Goal: Communication & Community: Answer question/provide support

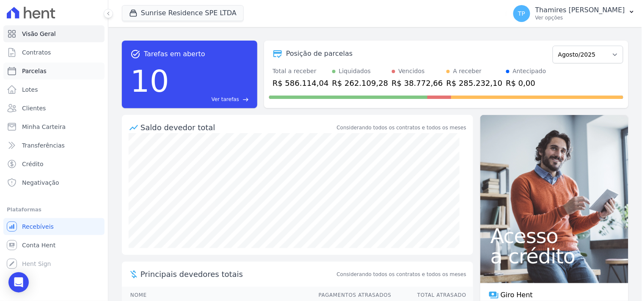
click at [52, 72] on link "Parcelas" at bounding box center [53, 71] width 101 height 17
select select
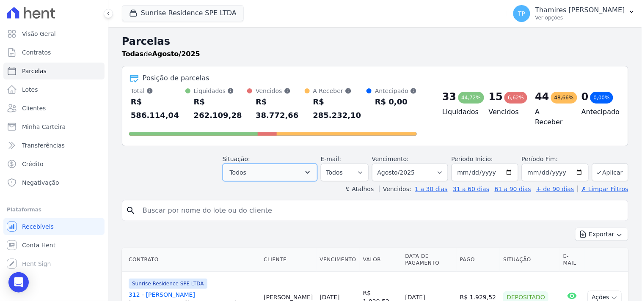
click at [246, 168] on span "Todos" at bounding box center [238, 173] width 17 height 10
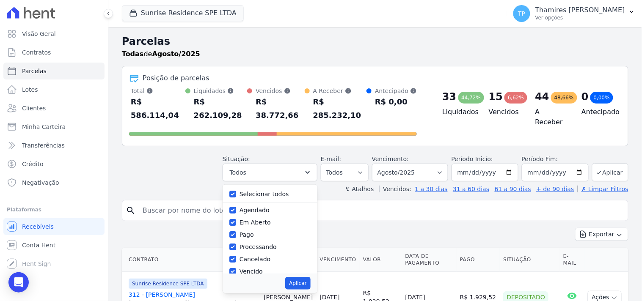
click at [264, 191] on label "Selecionar todos" at bounding box center [264, 194] width 50 height 7
click at [236, 191] on input "Selecionar todos" at bounding box center [232, 194] width 7 height 7
checkbox input "false"
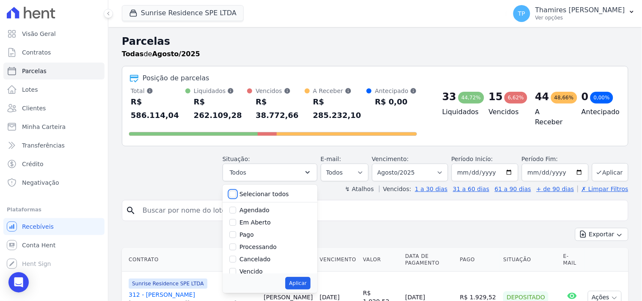
checkbox input "false"
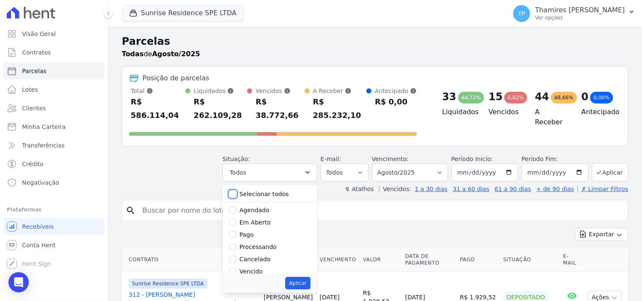
checkbox input "false"
click at [254, 231] on label "Pago" at bounding box center [246, 234] width 14 height 7
click at [236, 231] on input "Pago" at bounding box center [232, 234] width 7 height 7
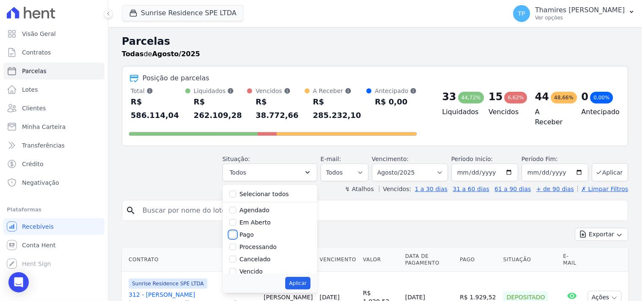
checkbox input "true"
click at [264, 234] on label "Transferindo" at bounding box center [257, 237] width 37 height 7
click at [236, 234] on input "Transferindo" at bounding box center [232, 237] width 7 height 7
checkbox input "true"
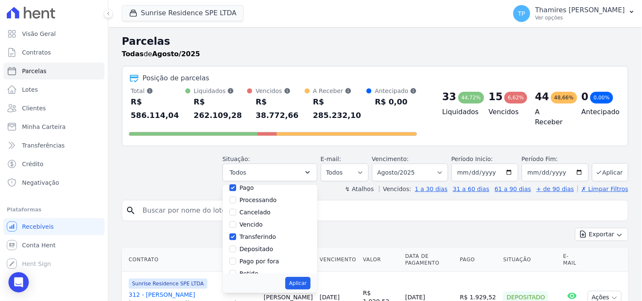
click at [310, 274] on div "Aplicar" at bounding box center [270, 283] width 95 height 19
click at [309, 277] on button "Aplicar" at bounding box center [297, 283] width 25 height 13
select select "paid"
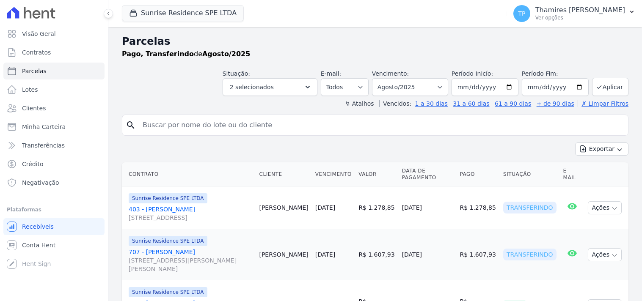
select select
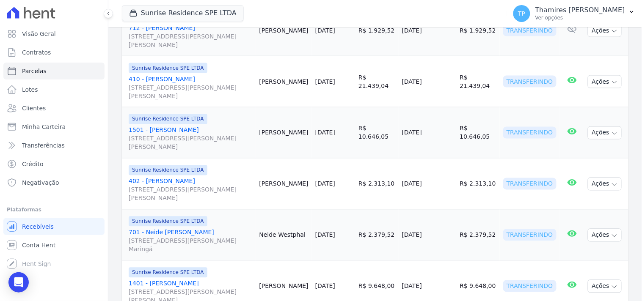
scroll to position [364, 0]
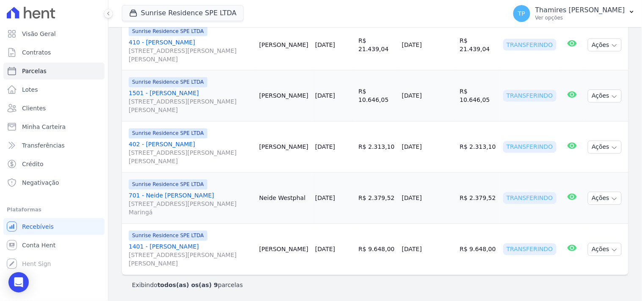
drag, startPoint x: 498, startPoint y: 193, endPoint x: 540, endPoint y: 193, distance: 41.9
click at [540, 193] on td "Transferindo" at bounding box center [530, 198] width 60 height 51
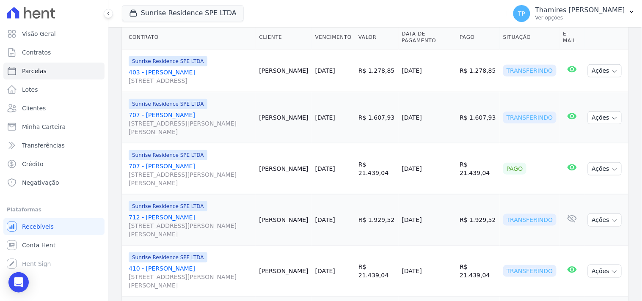
scroll to position [0, 0]
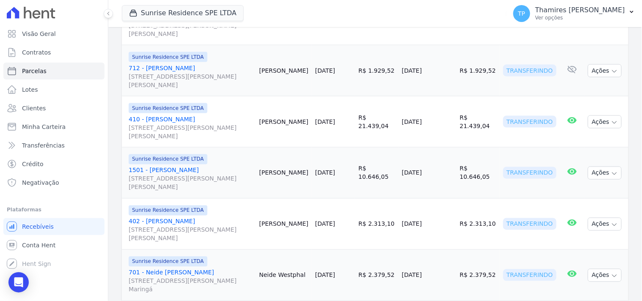
scroll to position [129, 0]
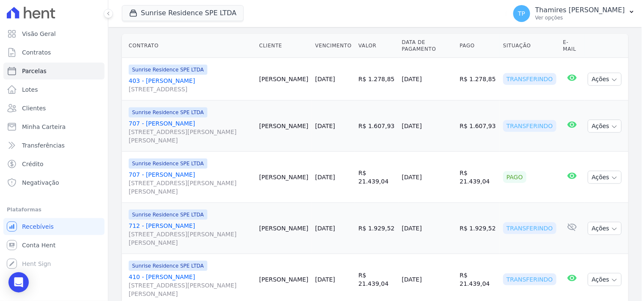
drag, startPoint x: 500, startPoint y: 184, endPoint x: 520, endPoint y: 184, distance: 19.5
click at [520, 184] on td "Pago" at bounding box center [530, 177] width 60 height 51
click at [466, 187] on td "R$ 21.439,04" at bounding box center [478, 177] width 44 height 51
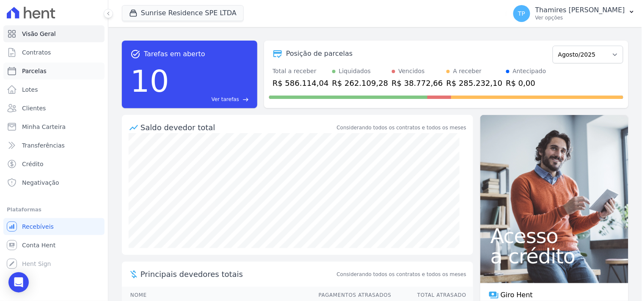
click at [53, 74] on link "Parcelas" at bounding box center [53, 71] width 101 height 17
select select
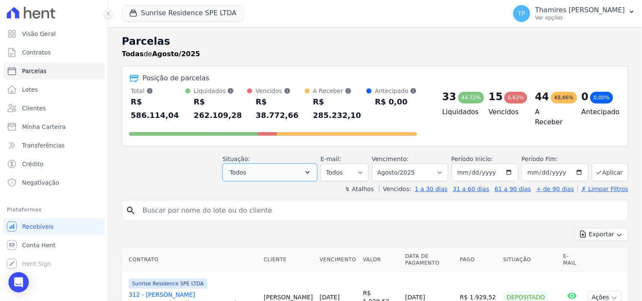
click at [265, 164] on button "Todos" at bounding box center [270, 173] width 95 height 18
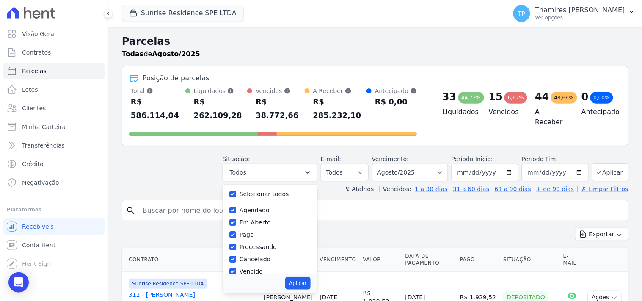
click at [266, 191] on label "Selecionar todos" at bounding box center [264, 194] width 50 height 7
click at [236, 191] on input "Selecionar todos" at bounding box center [232, 194] width 7 height 7
checkbox input "false"
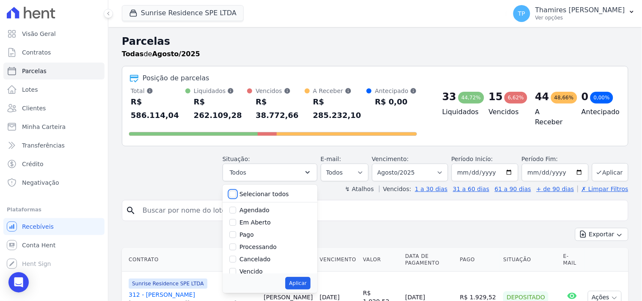
checkbox input "false"
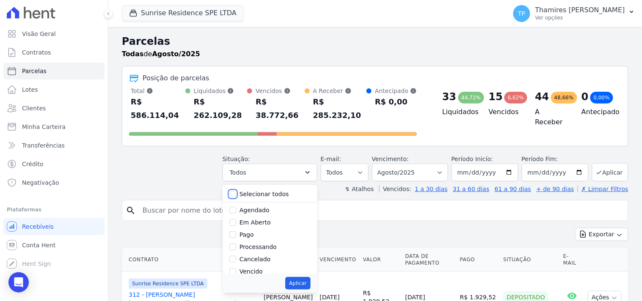
checkbox input "false"
drag, startPoint x: 265, startPoint y: 223, endPoint x: 286, endPoint y: 244, distance: 29.6
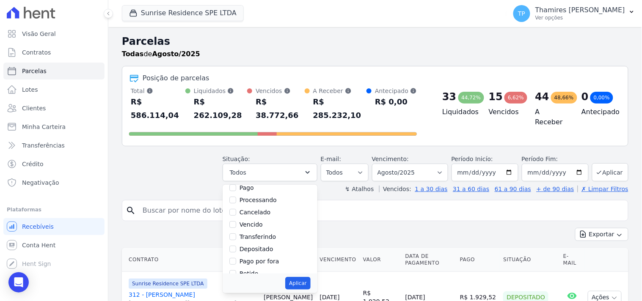
click at [265, 234] on label "Transferindo" at bounding box center [257, 237] width 37 height 7
click at [261, 234] on label "Transferindo" at bounding box center [257, 237] width 37 height 7
click at [236, 234] on input "Transferindo" at bounding box center [232, 237] width 7 height 7
checkbox input "true"
click at [300, 277] on button "Aplicar" at bounding box center [297, 283] width 25 height 13
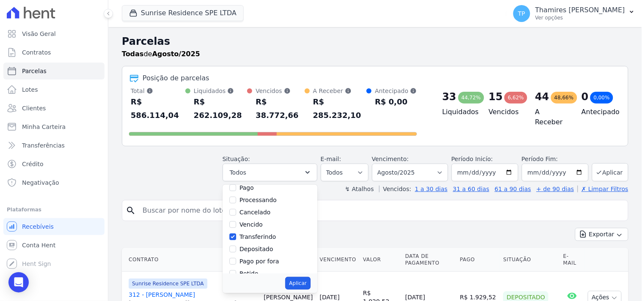
select select "transferring"
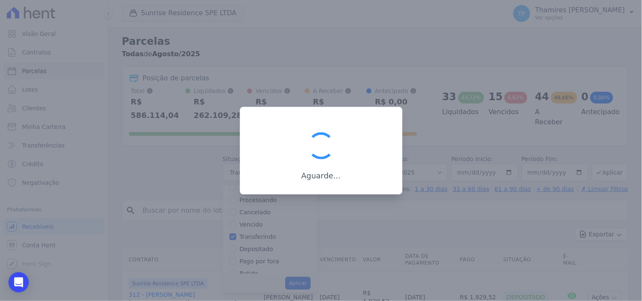
scroll to position [26, 0]
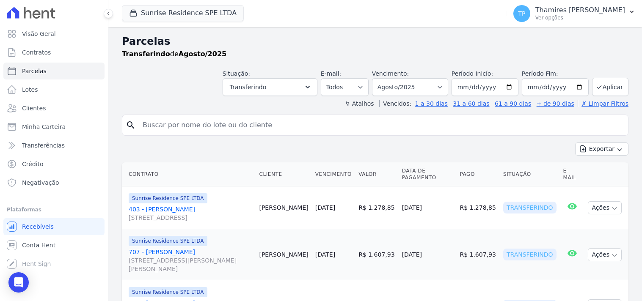
select select
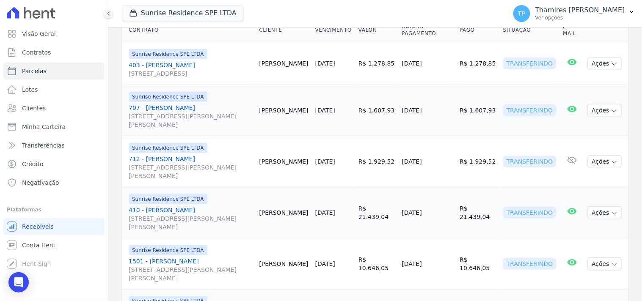
scroll to position [124, 0]
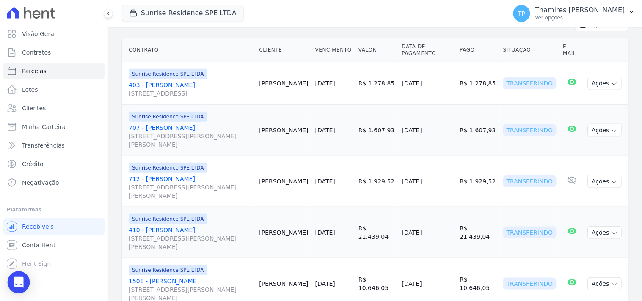
click at [12, 281] on div "Open Intercom Messenger" at bounding box center [19, 283] width 22 height 22
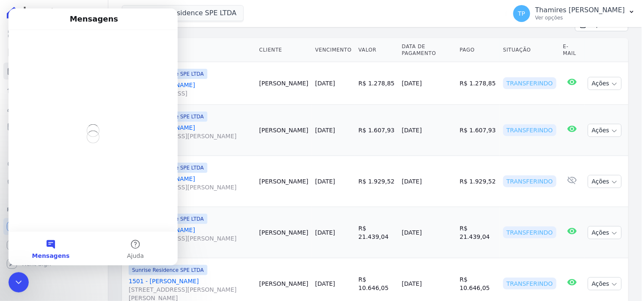
scroll to position [0, 0]
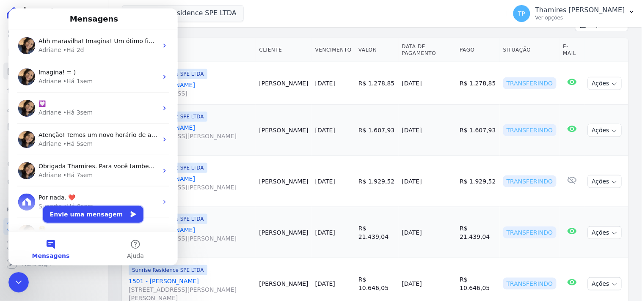
click at [102, 216] on button "Envie uma mensagem" at bounding box center [93, 214] width 100 height 17
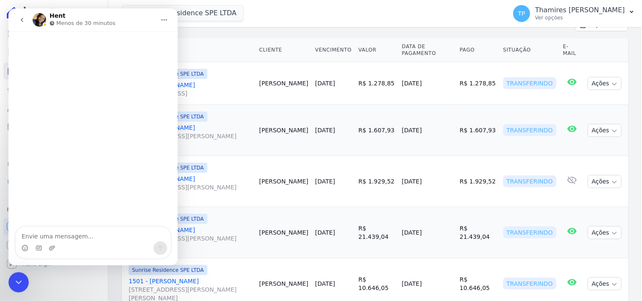
click at [24, 20] on icon "go back" at bounding box center [21, 19] width 7 height 7
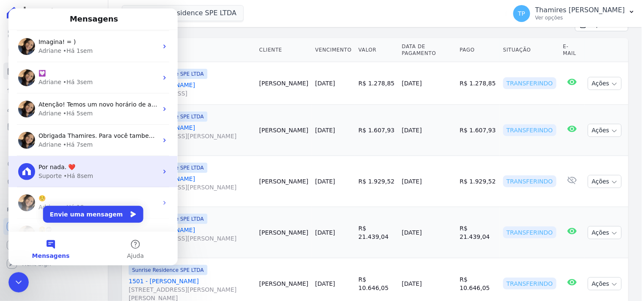
scroll to position [47, 0]
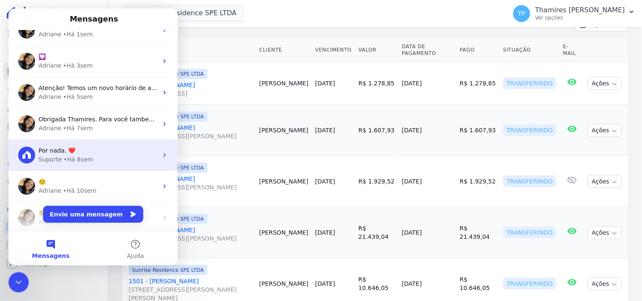
click at [131, 155] on div "Suporte • Há 8sem" at bounding box center [97, 159] width 119 height 9
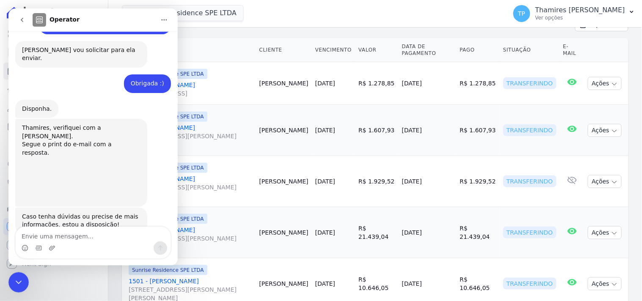
scroll to position [687, 0]
click at [21, 18] on icon "go back" at bounding box center [21, 19] width 7 height 7
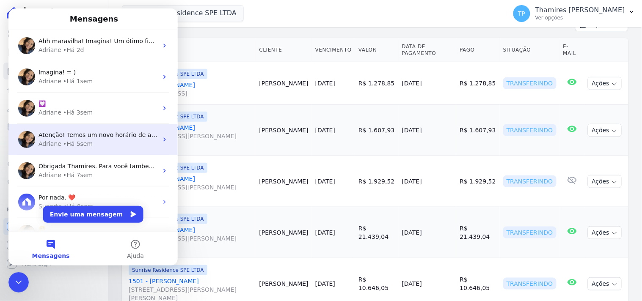
scroll to position [0, 0]
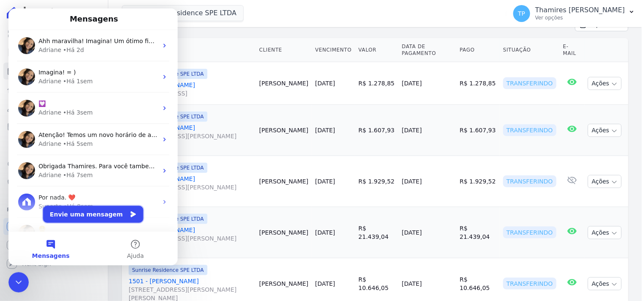
click at [106, 215] on button "Envie uma mensagem" at bounding box center [93, 214] width 100 height 17
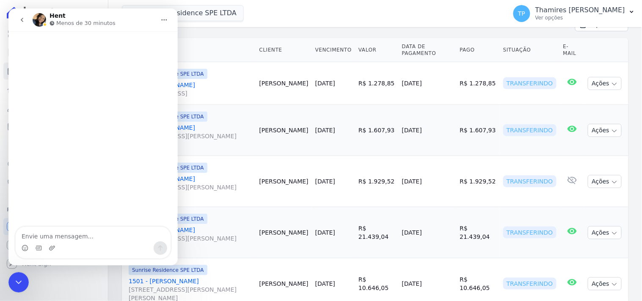
click at [17, 16] on button "go back" at bounding box center [22, 19] width 16 height 16
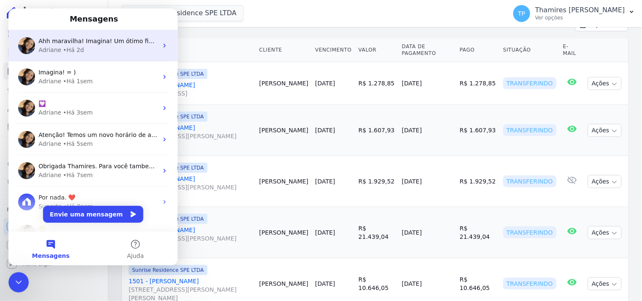
click at [83, 52] on div "Adriane • Há 2d" at bounding box center [97, 49] width 119 height 9
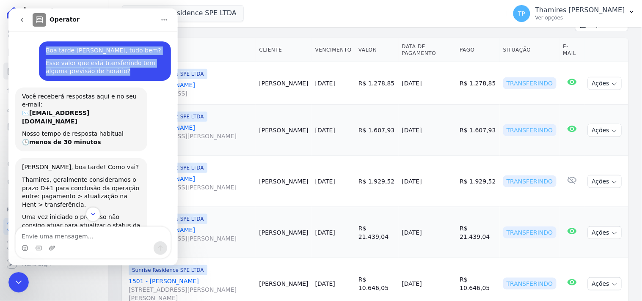
drag, startPoint x: 100, startPoint y: 75, endPoint x: 33, endPoint y: 51, distance: 70.7
click at [39, 51] on div "Boa tarde [PERSON_NAME], tudo bem? Esse valor que está transferindo tem alguma …" at bounding box center [105, 60] width 132 height 39
copy div "Boa tarde [PERSON_NAME], tudo bem? Esse valor que está transferindo tem alguma …"
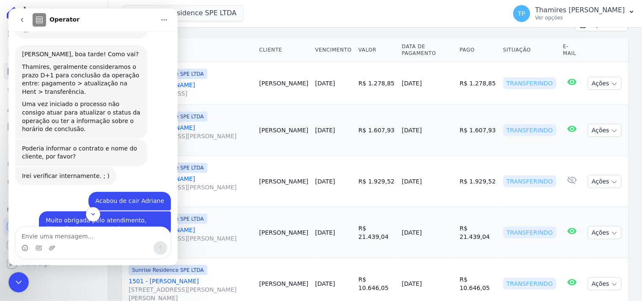
scroll to position [179, 0]
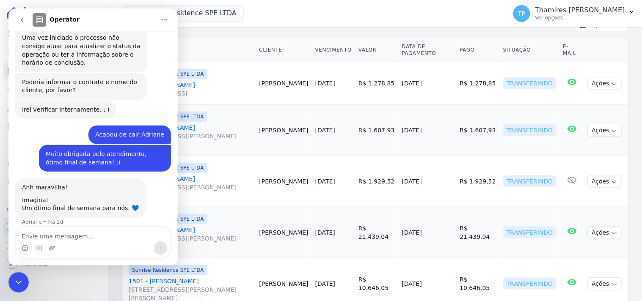
click at [16, 19] on button "go back" at bounding box center [22, 19] width 16 height 16
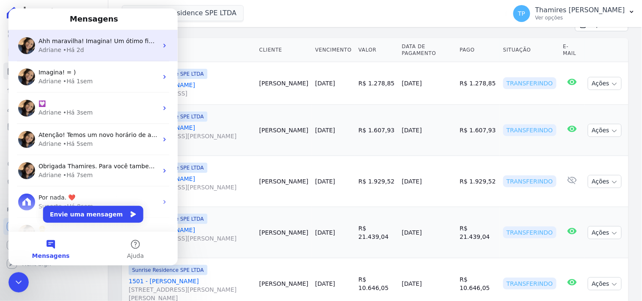
scroll to position [0, 0]
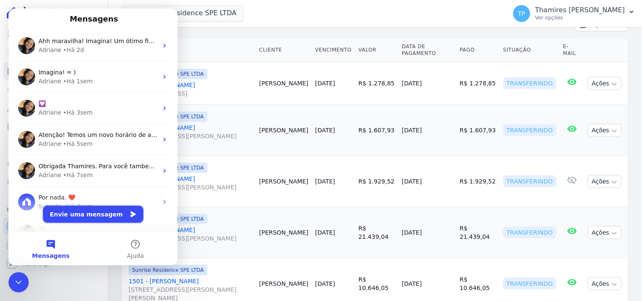
click at [129, 215] on icon "Messenger da Intercom" at bounding box center [132, 214] width 7 height 7
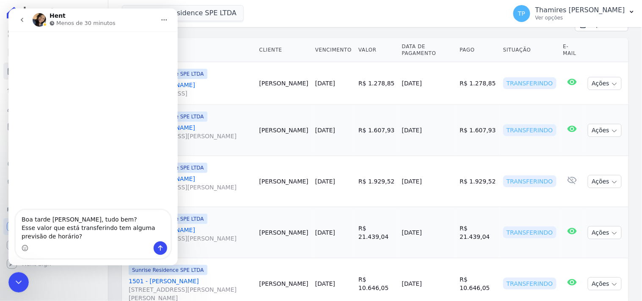
type textarea "Boa tarde [PERSON_NAME], tudo bem? Esse valor que está transferindo tem alguma …"
click at [159, 248] on icon "Enviar uma mensagem" at bounding box center [160, 248] width 7 height 7
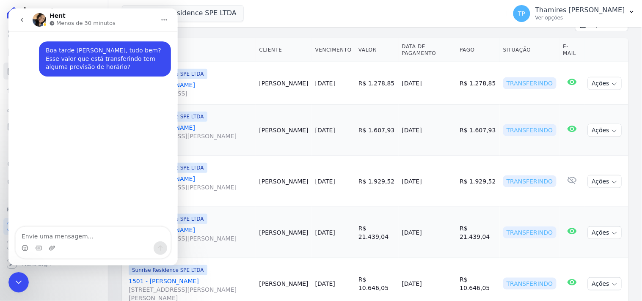
click at [17, 276] on div "Encerramento do Messenger da Intercom" at bounding box center [18, 282] width 20 height 20
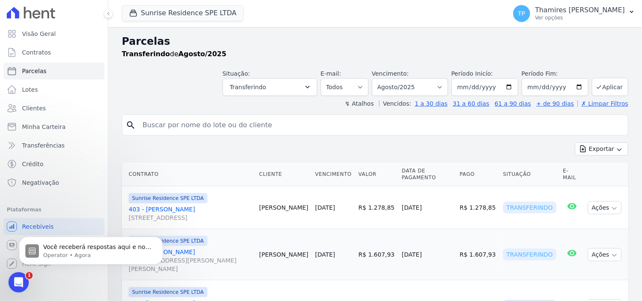
click at [14, 280] on icon "Abertura do Messenger da Intercom" at bounding box center [18, 282] width 14 height 14
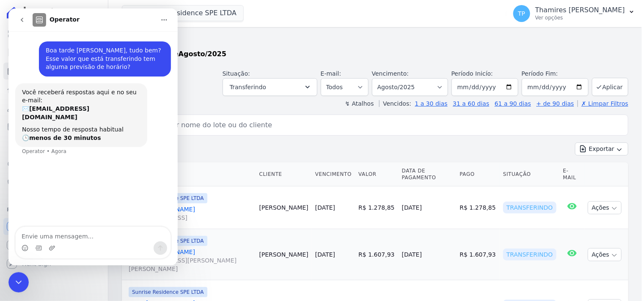
click at [17, 20] on button "go back" at bounding box center [22, 19] width 16 height 16
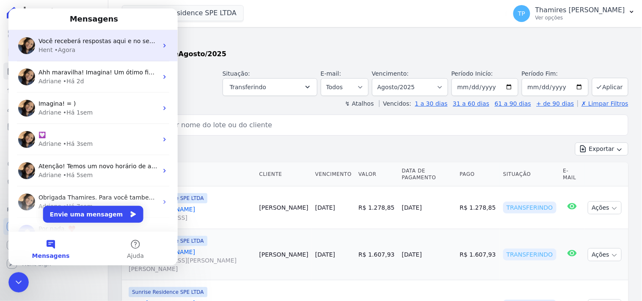
click at [128, 49] on div "Hent • Agora" at bounding box center [97, 49] width 119 height 9
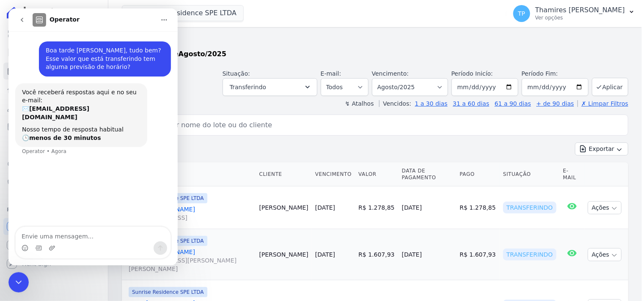
click at [24, 20] on icon "go back" at bounding box center [21, 19] width 7 height 7
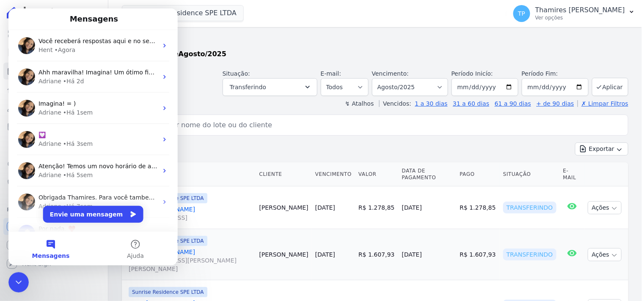
drag, startPoint x: 22, startPoint y: 286, endPoint x: 26, endPoint y: 276, distance: 10.8
click at [22, 285] on icon "Encerramento do Messenger da Intercom" at bounding box center [18, 282] width 10 height 10
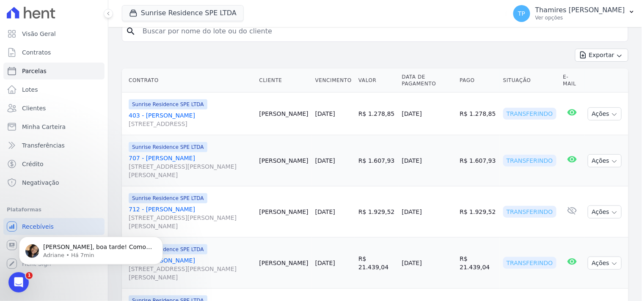
scroll to position [282, 0]
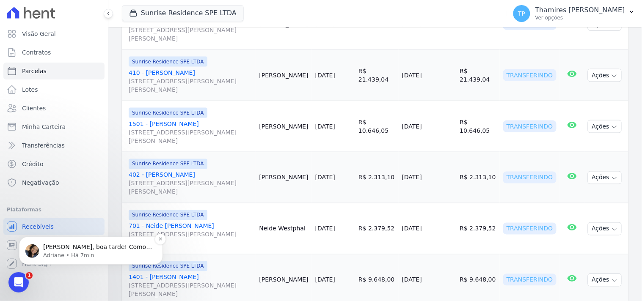
click at [133, 250] on p "[PERSON_NAME], boa tarde! Como vai? Thamires, se o status foi alterado hoje par…" at bounding box center [97, 247] width 109 height 8
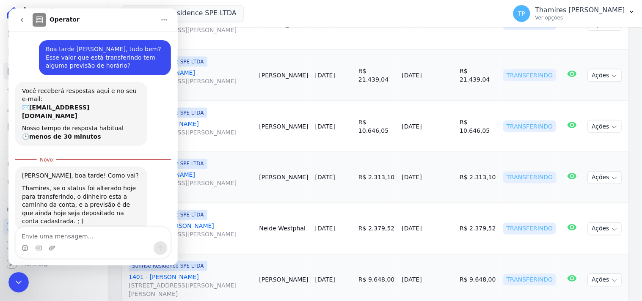
scroll to position [6, 0]
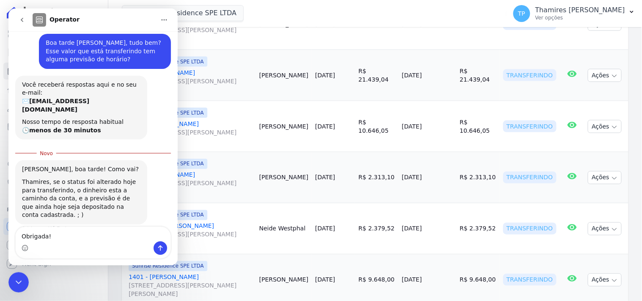
type textarea "Obrigada!"
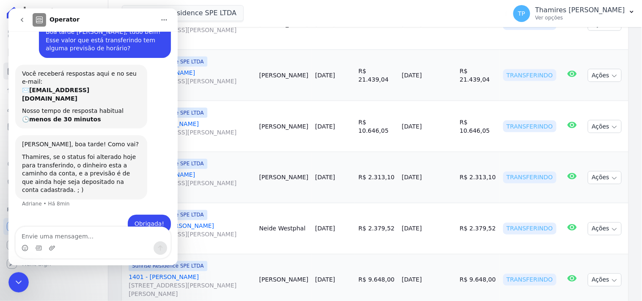
scroll to position [17, 0]
click at [19, 279] on icon "Encerramento do Messenger da Intercom" at bounding box center [18, 282] width 10 height 10
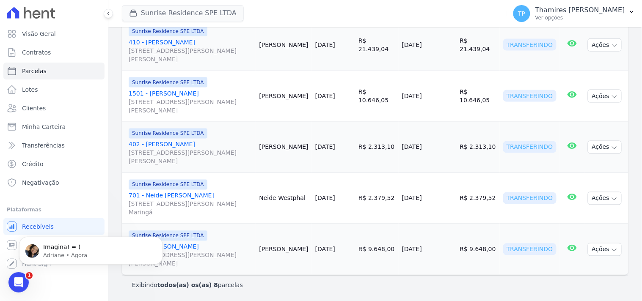
scroll to position [0, 0]
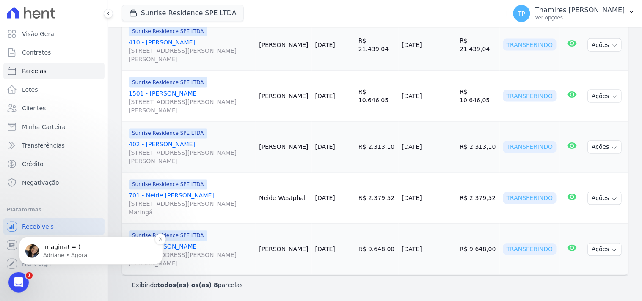
click at [95, 251] on p "Adriane • Agora" at bounding box center [97, 255] width 109 height 8
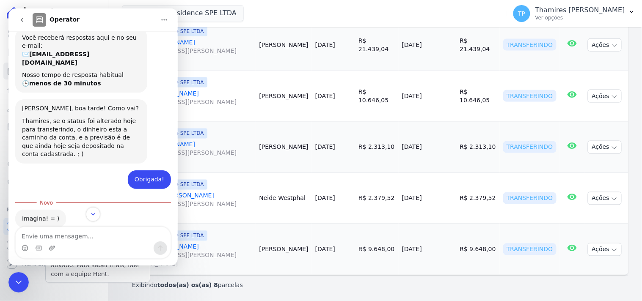
scroll to position [57, 0]
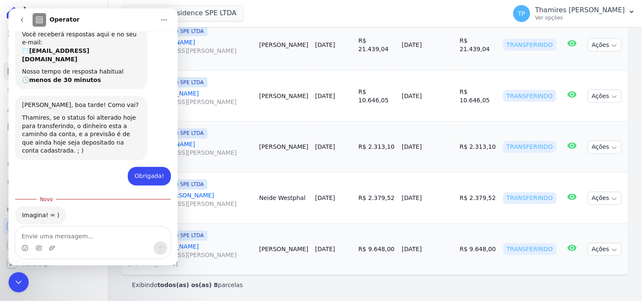
click at [13, 279] on icon "Encerramento do Messenger da Intercom" at bounding box center [18, 282] width 10 height 10
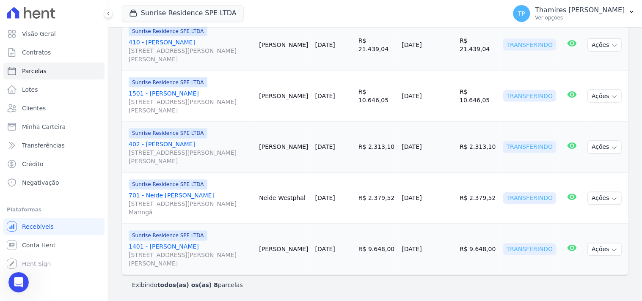
scroll to position [265, 0]
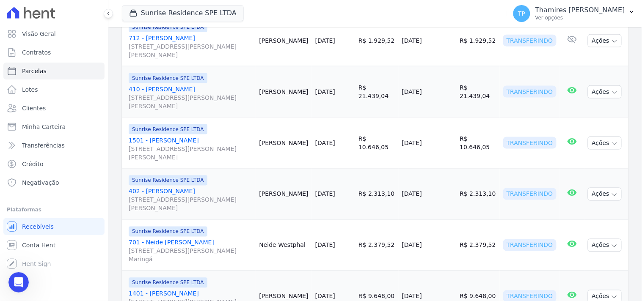
drag, startPoint x: 406, startPoint y: 150, endPoint x: 445, endPoint y: 112, distance: 54.5
click at [455, 147] on td "[DATE]" at bounding box center [428, 143] width 58 height 51
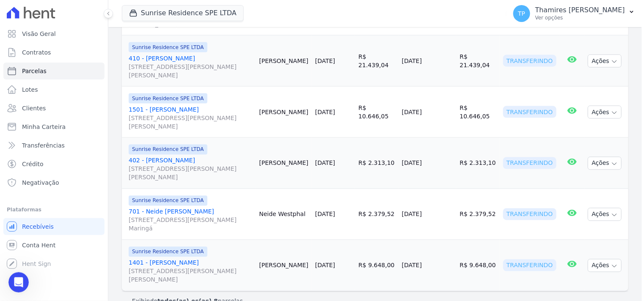
scroll to position [312, 0]
